Goal: Transaction & Acquisition: Purchase product/service

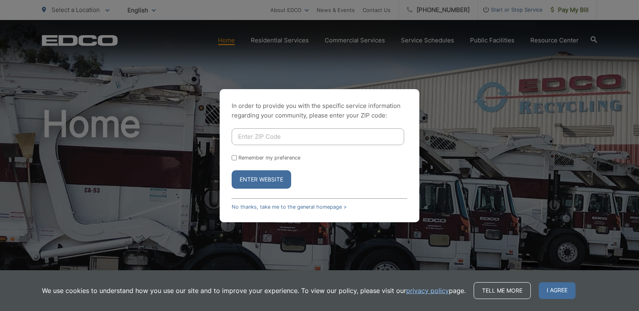
click at [268, 135] on input "Enter ZIP Code" at bounding box center [318, 136] width 173 height 17
type input "92081"
click at [264, 182] on button "Enter Website" at bounding box center [262, 179] width 60 height 18
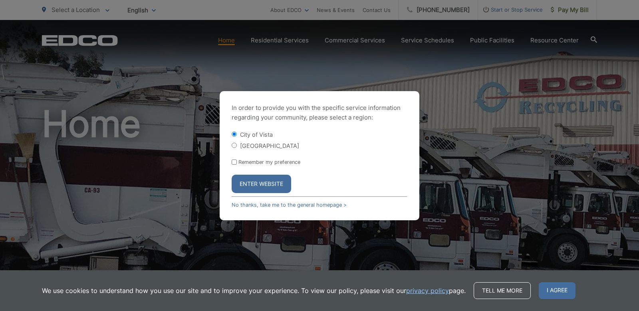
click at [264, 188] on button "Enter Website" at bounding box center [262, 184] width 60 height 18
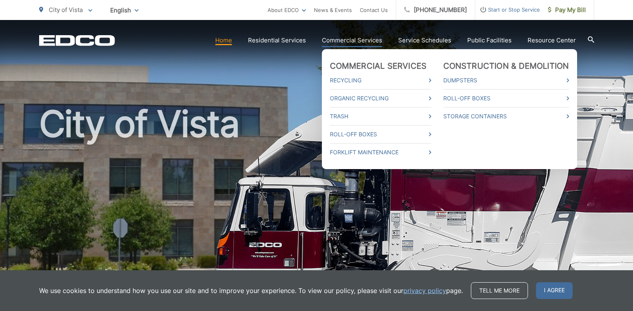
click at [369, 39] on link "Commercial Services" at bounding box center [352, 41] width 60 height 10
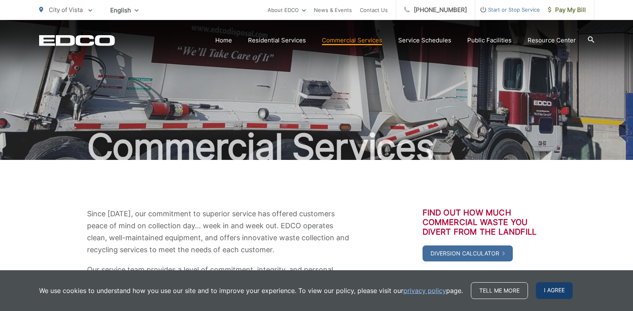
click at [553, 288] on span "I agree" at bounding box center [554, 290] width 37 height 17
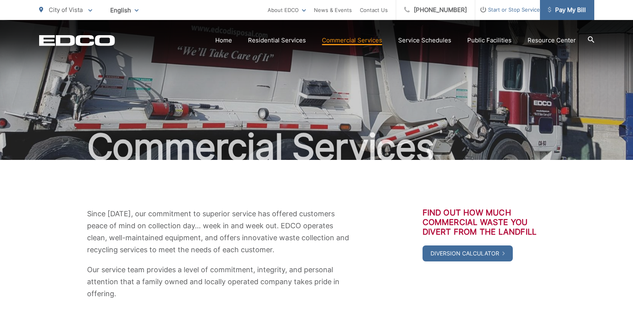
click at [568, 10] on span "Pay My Bill" at bounding box center [567, 10] width 38 height 10
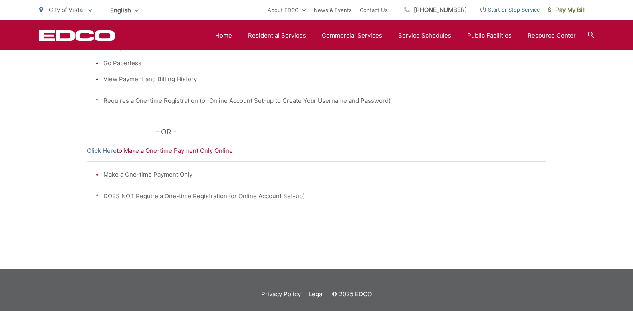
scroll to position [236, 0]
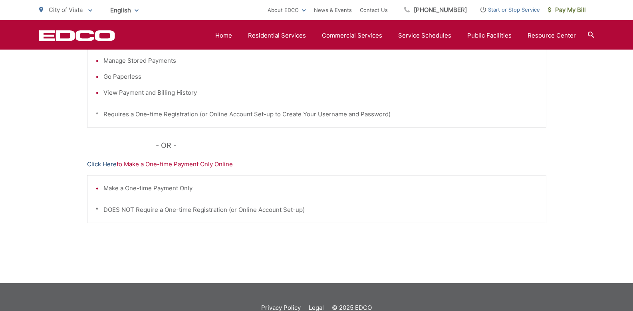
click at [108, 165] on link "Click Here" at bounding box center [102, 164] width 30 height 10
click at [95, 161] on link "Click Here" at bounding box center [102, 164] width 30 height 10
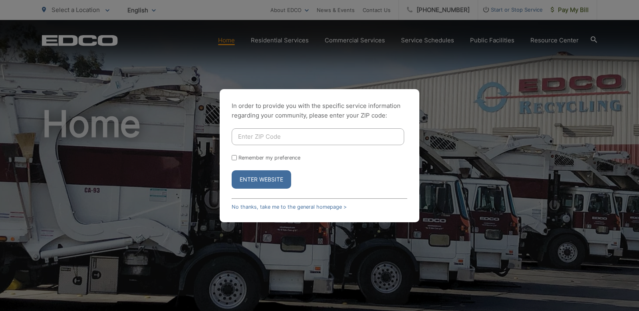
click at [270, 135] on input "Enter ZIP Code" at bounding box center [318, 136] width 173 height 17
type input "92081"
click at [262, 178] on button "Enter Website" at bounding box center [262, 179] width 60 height 18
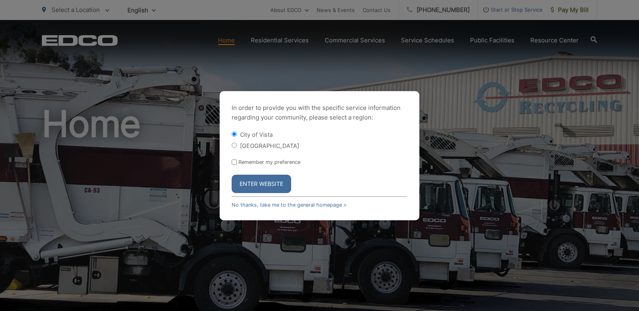
click at [260, 181] on button "Enter Website" at bounding box center [262, 184] width 60 height 18
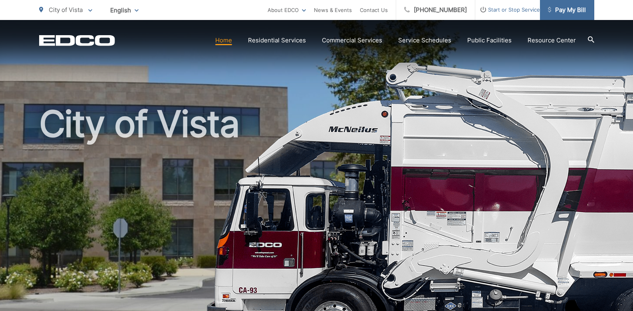
click at [582, 8] on span "Pay My Bill" at bounding box center [567, 10] width 38 height 10
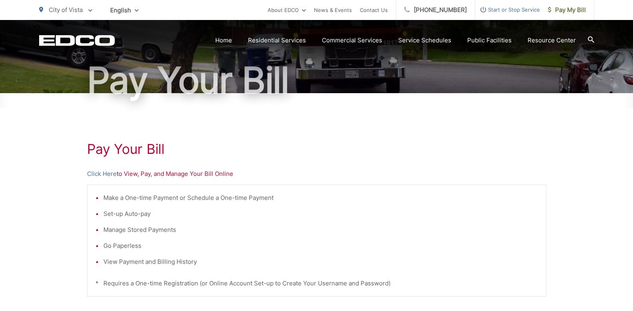
scroll to position [173, 0]
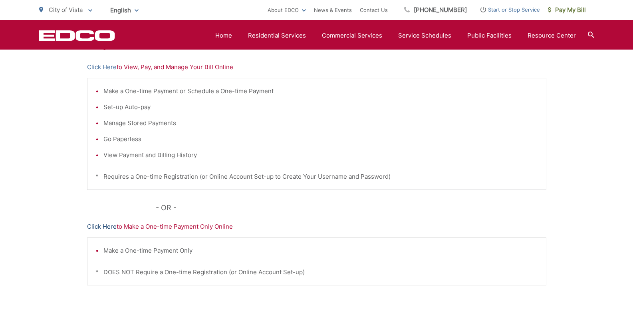
click at [96, 225] on link "Click Here" at bounding box center [102, 227] width 30 height 10
